Goal: Task Accomplishment & Management: Complete application form

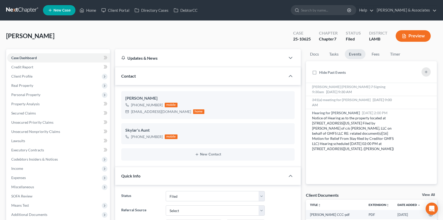
select select "8"
click at [10, 7] on link at bounding box center [22, 10] width 33 height 9
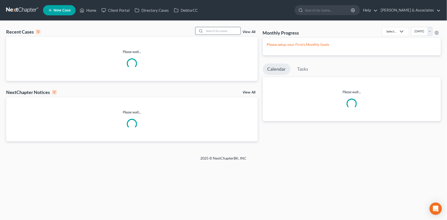
click at [210, 30] on input "search" at bounding box center [223, 30] width 36 height 7
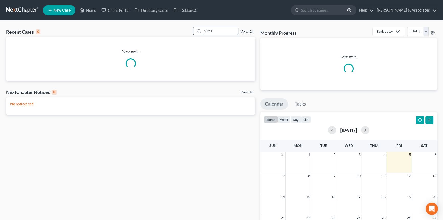
type input "burns"
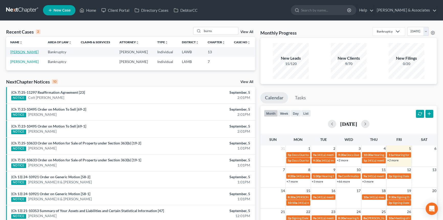
click at [25, 53] on link "Burns, Joyce" at bounding box center [24, 52] width 28 height 4
click at [228, 33] on input "burns" at bounding box center [220, 30] width 36 height 7
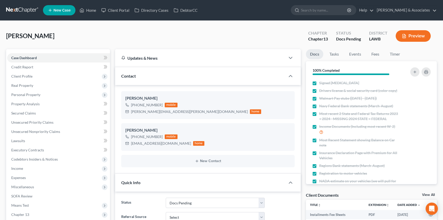
select select "6"
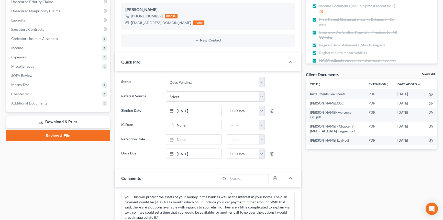
scroll to position [46, 0]
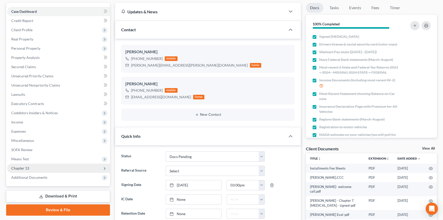
click at [44, 165] on span "Chapter 13" at bounding box center [58, 168] width 103 height 9
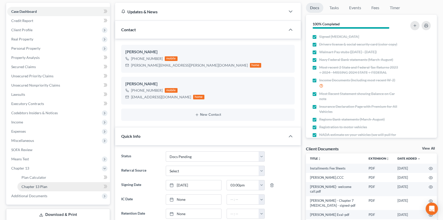
click at [42, 184] on span "Chapter 13 Plan" at bounding box center [35, 186] width 26 height 4
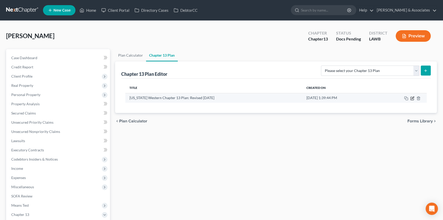
click at [411, 99] on icon "button" at bounding box center [413, 98] width 4 height 4
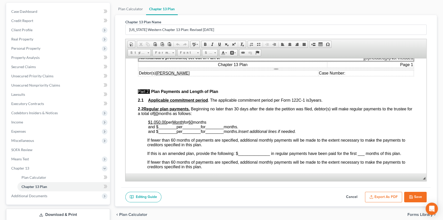
scroll to position [209, 0]
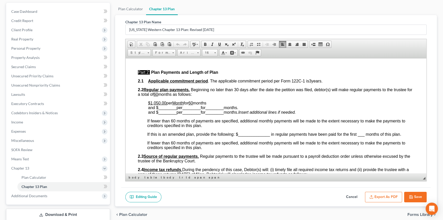
drag, startPoint x: 146, startPoint y: 109, endPoint x: 212, endPoint y: 108, distance: 65.5
click at [212, 108] on span "months and $ ________ per ________ for ________ months." at bounding box center [193, 105] width 90 height 9
drag, startPoint x: 213, startPoint y: 110, endPoint x: 148, endPoint y: 107, distance: 64.8
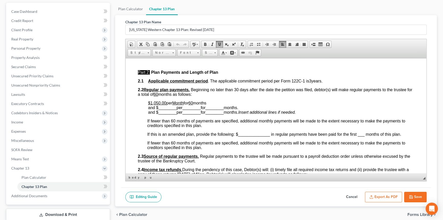
click at [150, 105] on u "$1,050.00" at bounding box center [157, 103] width 18 height 4
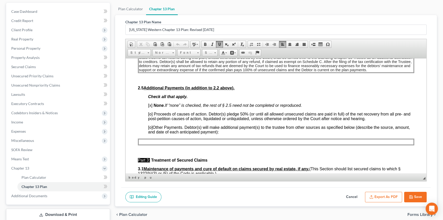
scroll to position [349, 0]
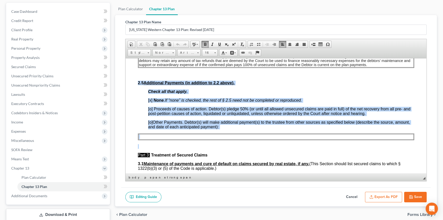
drag, startPoint x: 137, startPoint y: 95, endPoint x: 409, endPoint y: 154, distance: 279.0
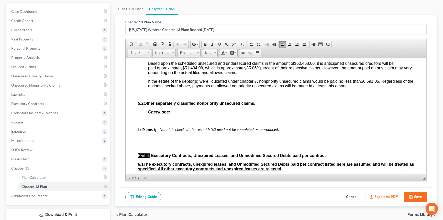
scroll to position [1233, 0]
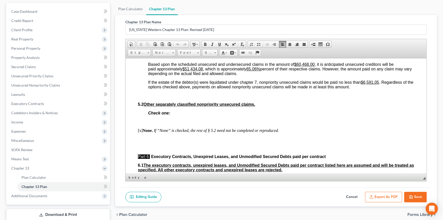
click at [354, 200] on button "Cancel" at bounding box center [352, 197] width 23 height 11
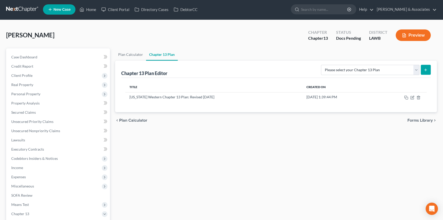
scroll to position [0, 0]
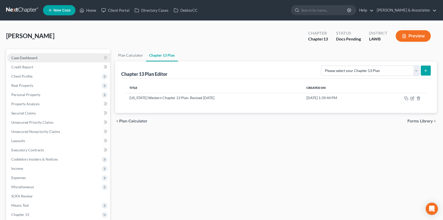
click at [47, 55] on link "Case Dashboard" at bounding box center [58, 57] width 103 height 9
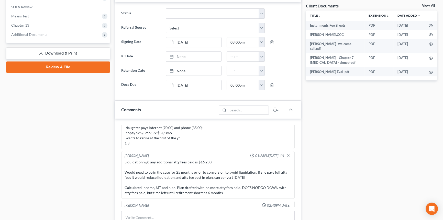
scroll to position [70, 0]
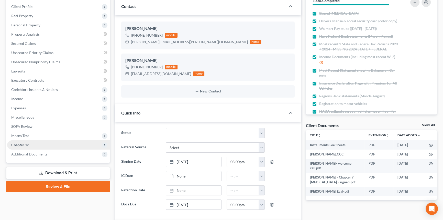
click at [37, 143] on span "Chapter 13" at bounding box center [58, 144] width 103 height 9
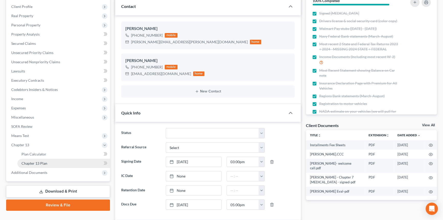
click at [42, 161] on span "Chapter 13 Plan" at bounding box center [35, 163] width 26 height 4
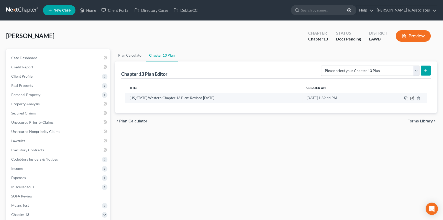
click at [412, 97] on icon "button" at bounding box center [413, 98] width 4 height 4
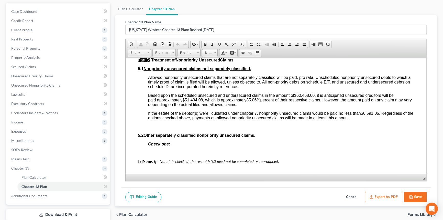
scroll to position [1233, 0]
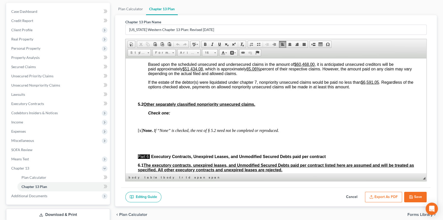
click at [364, 84] on u "$6,591.05" at bounding box center [370, 82] width 18 height 4
click at [419, 197] on button "Save" at bounding box center [415, 197] width 23 height 11
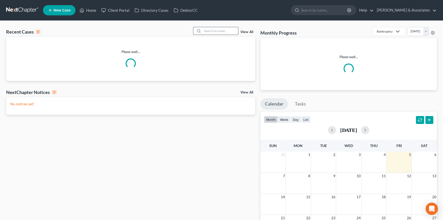
click at [221, 33] on input "search" at bounding box center [220, 30] width 36 height 7
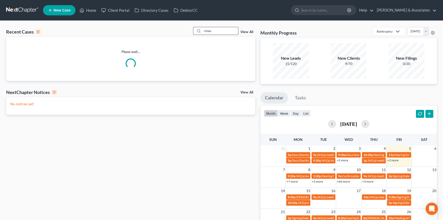
type input "rimes"
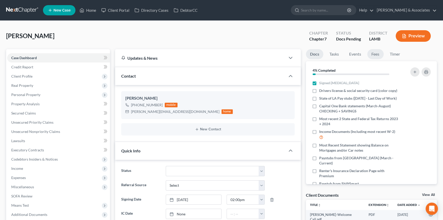
click at [373, 54] on link "Fees" at bounding box center [376, 54] width 16 height 10
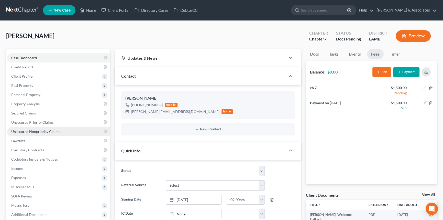
click at [55, 131] on span "Unsecured Nonpriority Claims" at bounding box center [35, 131] width 49 height 4
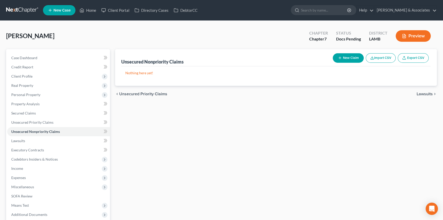
click at [29, 44] on div "[PERSON_NAME] Upgraded Chapter Chapter 7 Status Docs Pending District [GEOGRAPH…" at bounding box center [221, 38] width 431 height 22
click at [33, 56] on span "Case Dashboard" at bounding box center [24, 58] width 26 height 4
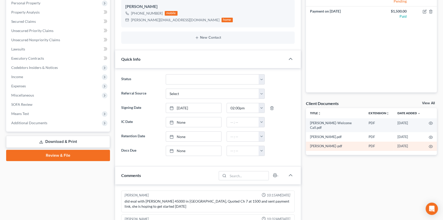
scroll to position [93, 0]
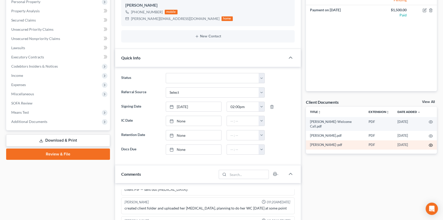
click at [430, 144] on icon "button" at bounding box center [431, 145] width 4 height 3
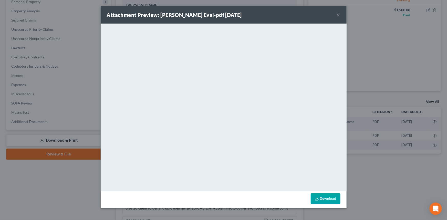
click at [339, 13] on button "×" at bounding box center [339, 15] width 4 height 6
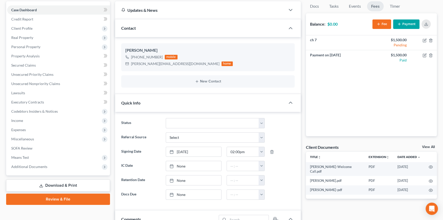
scroll to position [0, 0]
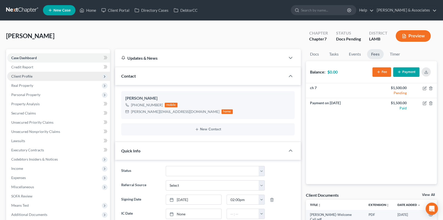
click at [64, 72] on span "Client Profile" at bounding box center [58, 76] width 103 height 9
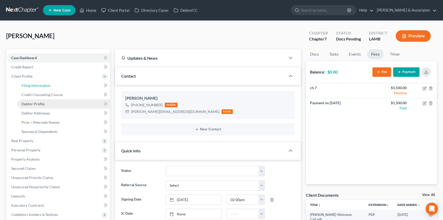
click at [65, 87] on link "Filing Information" at bounding box center [63, 85] width 93 height 9
select select "1"
select select "0"
select select "19"
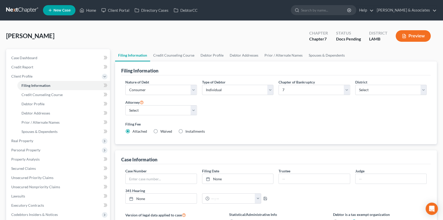
click at [190, 132] on span "Installments" at bounding box center [195, 131] width 19 height 4
click at [190, 132] on input "Installments Installments" at bounding box center [189, 130] width 3 height 3
radio input "true"
radio input "false"
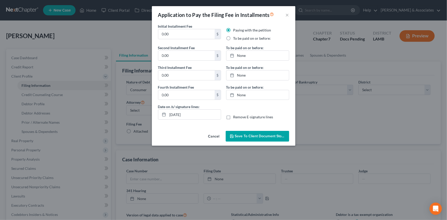
click at [215, 134] on button "Cancel" at bounding box center [213, 136] width 19 height 10
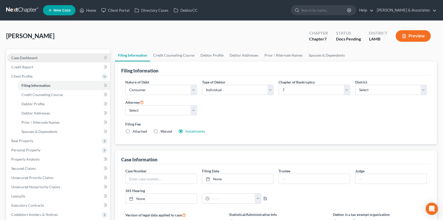
click at [31, 60] on link "Case Dashboard" at bounding box center [58, 57] width 103 height 9
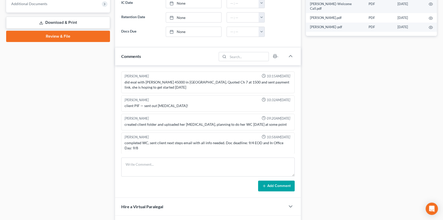
scroll to position [209, 0]
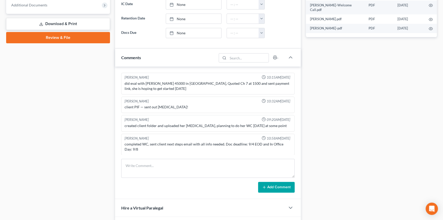
click at [84, 111] on div "Case Dashboard Payments Invoices Payments Payments Credit Report Client Profile" at bounding box center [58, 55] width 109 height 431
click at [63, 100] on div "Case Dashboard Payments Invoices Payments Payments Credit Report Client Profile" at bounding box center [58, 55] width 109 height 431
click at [431, 27] on icon "button" at bounding box center [431, 29] width 4 height 4
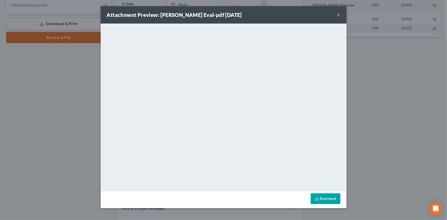
click at [338, 15] on button "×" at bounding box center [339, 15] width 4 height 6
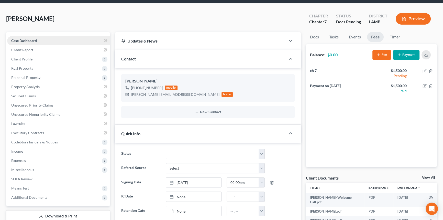
scroll to position [0, 0]
